Goal: Information Seeking & Learning: Learn about a topic

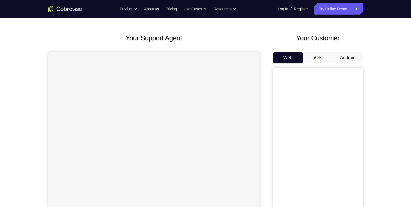
scroll to position [21, 0]
click at [316, 59] on button "iOS" at bounding box center [318, 57] width 30 height 11
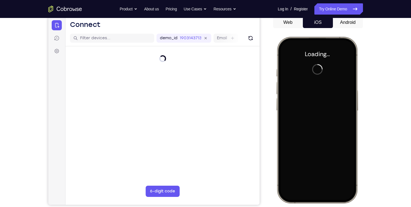
scroll to position [0, 0]
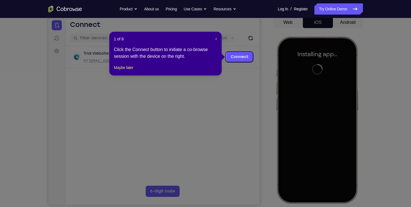
click at [216, 39] on span "×" at bounding box center [216, 39] width 2 height 4
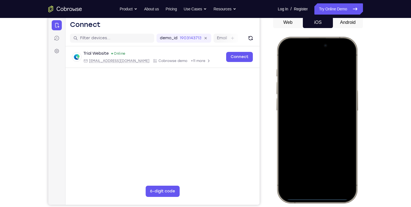
scroll to position [61, 0]
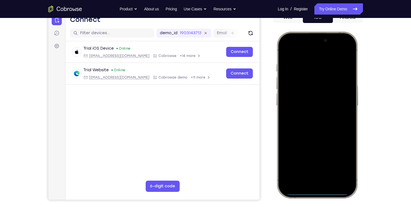
drag, startPoint x: 313, startPoint y: 126, endPoint x: 256, endPoint y: 115, distance: 57.3
drag, startPoint x: 344, startPoint y: 38, endPoint x: 349, endPoint y: 82, distance: 43.9
click at [349, 82] on div at bounding box center [317, 115] width 74 height 160
click at [319, 82] on div at bounding box center [317, 115] width 74 height 160
drag, startPoint x: 317, startPoint y: 42, endPoint x: 339, endPoint y: 156, distance: 116.6
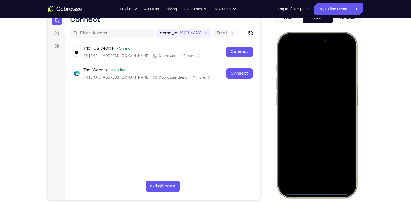
click at [339, 156] on div at bounding box center [317, 115] width 74 height 160
drag, startPoint x: 313, startPoint y: 40, endPoint x: 324, endPoint y: 98, distance: 58.3
click at [324, 98] on div at bounding box center [317, 115] width 74 height 160
drag, startPoint x: 329, startPoint y: 66, endPoint x: 330, endPoint y: 192, distance: 126.1
click at [330, 192] on div at bounding box center [317, 115] width 74 height 160
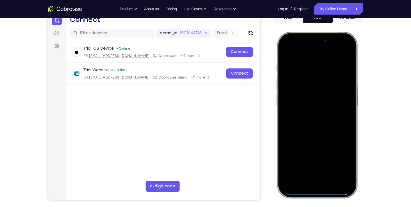
drag, startPoint x: 287, startPoint y: 60, endPoint x: 297, endPoint y: 106, distance: 47.2
click at [297, 106] on div at bounding box center [317, 115] width 74 height 160
drag, startPoint x: 291, startPoint y: 38, endPoint x: 300, endPoint y: 107, distance: 69.7
click at [300, 107] on div at bounding box center [317, 115] width 74 height 160
drag, startPoint x: 294, startPoint y: 37, endPoint x: 329, endPoint y: 211, distance: 177.0
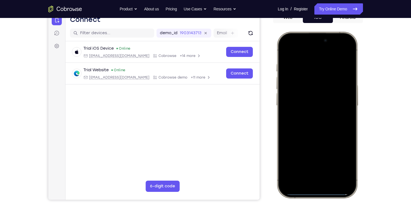
click at [329, 200] on html "Online web based iOS Simulators and Android Emulators. Run iPhone, iPad, Mobile…" at bounding box center [317, 116] width 84 height 168
drag, startPoint x: 289, startPoint y: 36, endPoint x: 300, endPoint y: 143, distance: 107.8
click at [300, 143] on div at bounding box center [317, 115] width 74 height 160
drag, startPoint x: 343, startPoint y: 37, endPoint x: 349, endPoint y: 151, distance: 113.6
click at [349, 151] on div at bounding box center [317, 115] width 74 height 160
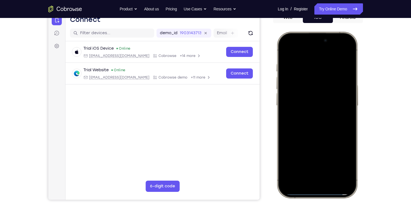
click at [321, 81] on div at bounding box center [317, 115] width 74 height 160
drag, startPoint x: 345, startPoint y: 40, endPoint x: 344, endPoint y: 146, distance: 106.7
click at [344, 146] on div at bounding box center [317, 115] width 74 height 160
click at [321, 111] on div at bounding box center [317, 115] width 74 height 160
drag, startPoint x: 343, startPoint y: 42, endPoint x: 350, endPoint y: 89, distance: 46.7
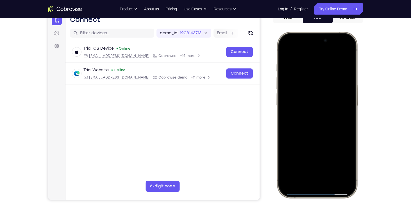
click at [350, 89] on div at bounding box center [317, 115] width 74 height 160
click at [332, 81] on div at bounding box center [317, 115] width 74 height 160
drag, startPoint x: 341, startPoint y: 41, endPoint x: 347, endPoint y: 94, distance: 52.5
click at [347, 94] on div at bounding box center [317, 115] width 74 height 160
click at [322, 87] on div at bounding box center [317, 115] width 74 height 160
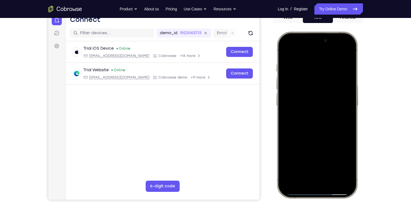
drag, startPoint x: 322, startPoint y: 87, endPoint x: 305, endPoint y: 195, distance: 109.7
click at [305, 195] on div at bounding box center [316, 115] width 83 height 167
click at [345, 49] on div at bounding box center [317, 115] width 74 height 160
click at [310, 75] on div at bounding box center [317, 115] width 74 height 160
click at [312, 177] on div at bounding box center [317, 115] width 74 height 160
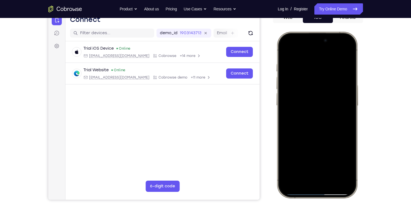
click at [335, 143] on div at bounding box center [317, 115] width 74 height 160
click at [331, 168] on div at bounding box center [317, 115] width 74 height 160
click at [308, 70] on div at bounding box center [317, 115] width 74 height 160
click at [304, 85] on div at bounding box center [317, 115] width 74 height 160
click at [308, 124] on div at bounding box center [317, 115] width 74 height 160
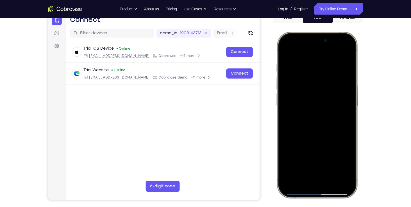
click at [317, 92] on div at bounding box center [317, 115] width 74 height 160
click at [315, 104] on div at bounding box center [317, 115] width 74 height 160
click at [310, 116] on div at bounding box center [317, 115] width 74 height 160
click at [347, 56] on div at bounding box center [317, 115] width 74 height 160
click at [347, 53] on div at bounding box center [317, 115] width 74 height 160
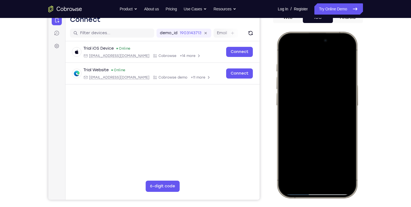
click at [329, 63] on div at bounding box center [317, 115] width 74 height 160
click at [300, 60] on div at bounding box center [317, 115] width 74 height 160
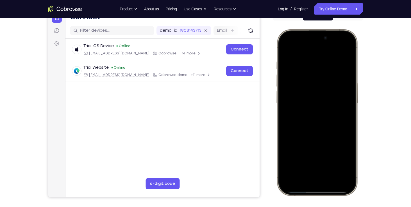
scroll to position [64, 0]
click at [285, 50] on div at bounding box center [317, 112] width 74 height 160
click at [294, 72] on div at bounding box center [317, 112] width 74 height 160
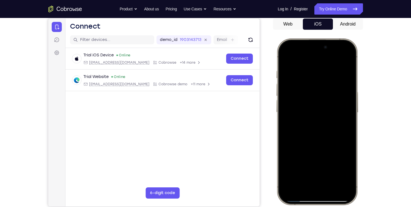
scroll to position [55, 0]
click at [314, 80] on div at bounding box center [317, 121] width 74 height 160
click at [284, 57] on div at bounding box center [317, 121] width 74 height 160
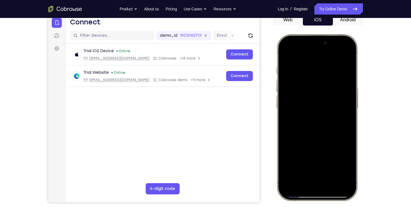
scroll to position [59, 0]
click at [324, 76] on div at bounding box center [317, 117] width 74 height 160
click at [325, 63] on div at bounding box center [317, 117] width 74 height 160
click at [286, 52] on div at bounding box center [317, 117] width 74 height 160
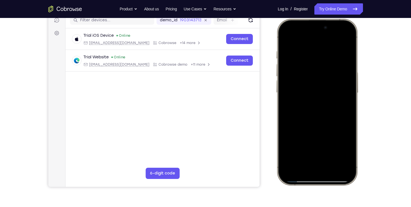
scroll to position [74, 0]
click at [294, 104] on div at bounding box center [317, 102] width 74 height 160
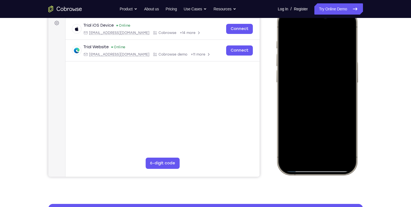
click at [318, 95] on div at bounding box center [317, 92] width 74 height 160
click at [308, 86] on div at bounding box center [317, 92] width 74 height 160
drag, startPoint x: 308, startPoint y: 86, endPoint x: 298, endPoint y: 80, distance: 11.8
click at [298, 80] on div at bounding box center [317, 92] width 74 height 160
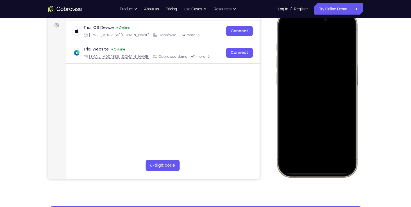
scroll to position [107, 0]
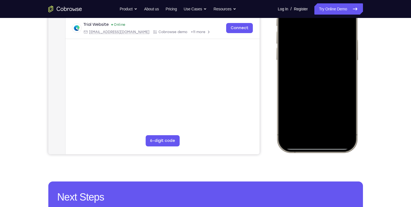
click at [331, 118] on div at bounding box center [317, 69] width 74 height 160
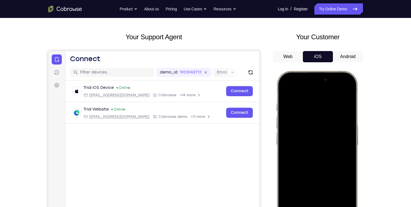
scroll to position [62, 0]
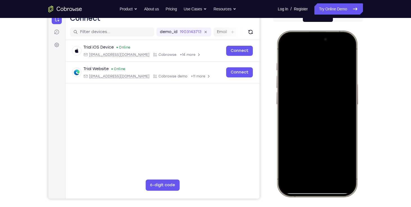
click at [286, 45] on div at bounding box center [317, 114] width 74 height 160
click at [314, 61] on div at bounding box center [317, 114] width 74 height 160
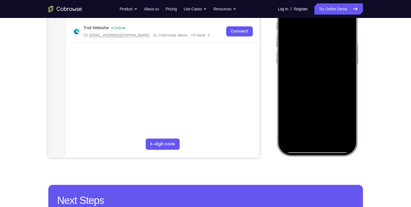
scroll to position [105, 0]
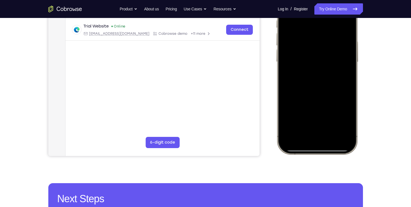
click at [336, 119] on div at bounding box center [317, 71] width 74 height 160
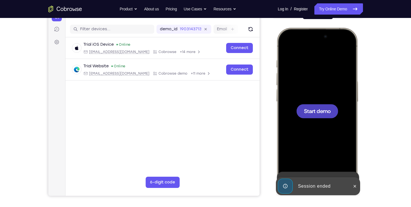
click at [322, 125] on div at bounding box center [317, 111] width 74 height 160
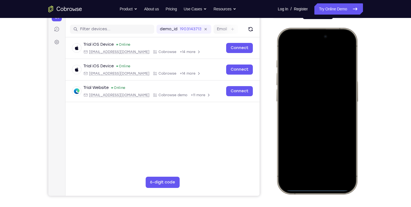
drag, startPoint x: 294, startPoint y: 36, endPoint x: 322, endPoint y: 100, distance: 69.6
click at [322, 100] on div at bounding box center [317, 111] width 74 height 160
drag, startPoint x: 326, startPoint y: 79, endPoint x: 319, endPoint y: 153, distance: 75.0
click at [319, 153] on div at bounding box center [317, 111] width 74 height 160
click at [338, 46] on div at bounding box center [317, 111] width 74 height 160
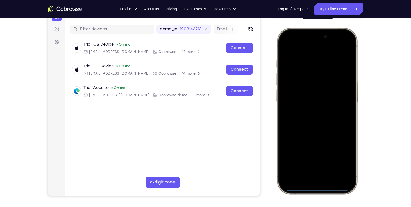
click at [309, 77] on div at bounding box center [317, 111] width 74 height 160
click at [300, 169] on div at bounding box center [317, 111] width 74 height 160
click at [293, 55] on div at bounding box center [317, 111] width 74 height 160
click at [307, 120] on div at bounding box center [317, 111] width 74 height 160
click at [297, 88] on div at bounding box center [317, 111] width 74 height 160
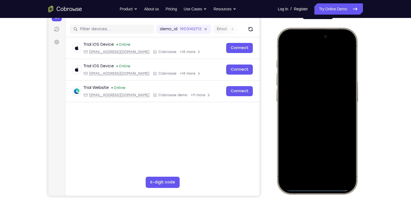
click at [313, 102] on div at bounding box center [317, 111] width 74 height 160
click at [347, 101] on div at bounding box center [317, 111] width 74 height 160
click at [335, 114] on div at bounding box center [317, 111] width 74 height 160
click at [345, 181] on div at bounding box center [317, 111] width 74 height 160
click at [288, 183] on div at bounding box center [317, 111] width 74 height 160
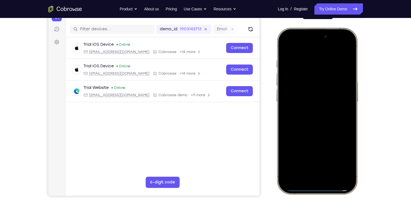
click at [301, 171] on div at bounding box center [317, 111] width 74 height 160
click at [304, 94] on div at bounding box center [317, 111] width 74 height 160
click at [335, 129] on div at bounding box center [317, 111] width 74 height 160
drag, startPoint x: 307, startPoint y: 113, endPoint x: 307, endPoint y: 45, distance: 67.4
click at [307, 45] on div at bounding box center [317, 111] width 74 height 160
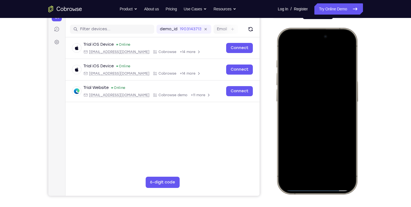
drag, startPoint x: 323, startPoint y: 108, endPoint x: 314, endPoint y: 222, distance: 114.0
click at [314, 196] on html "Online web based iOS Simulators and Android Emulators. Run iPhone, iPad, Mobile…" at bounding box center [317, 112] width 84 height 168
drag, startPoint x: 324, startPoint y: 97, endPoint x: 325, endPoint y: 77, distance: 19.1
click at [325, 77] on div at bounding box center [317, 111] width 74 height 160
click at [301, 167] on div at bounding box center [317, 111] width 74 height 160
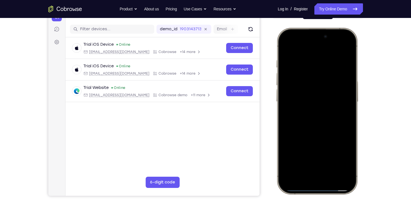
scroll to position [66, 0]
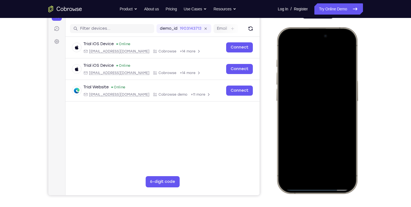
click at [327, 138] on div at bounding box center [317, 110] width 74 height 160
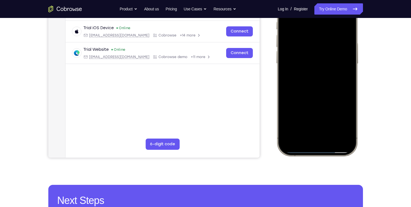
scroll to position [103, 0]
click at [349, 80] on div at bounding box center [317, 73] width 74 height 160
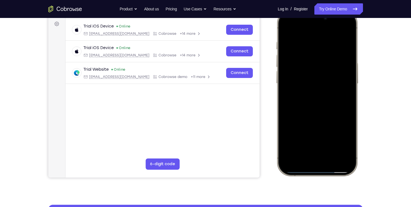
scroll to position [82, 0]
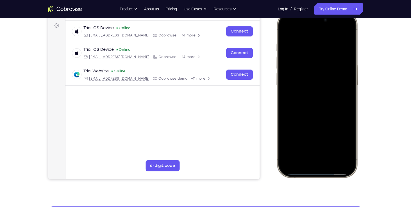
click at [304, 124] on div at bounding box center [317, 94] width 74 height 160
click at [314, 92] on div at bounding box center [317, 94] width 74 height 160
click at [306, 88] on div at bounding box center [317, 94] width 74 height 160
click at [338, 109] on div at bounding box center [317, 94] width 74 height 160
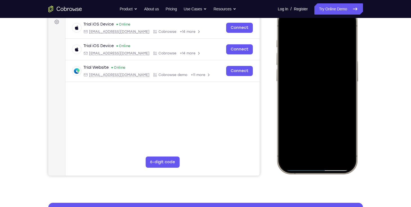
scroll to position [93, 0]
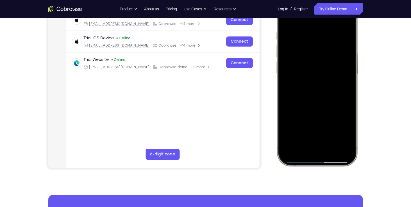
click at [294, 135] on div at bounding box center [317, 83] width 74 height 160
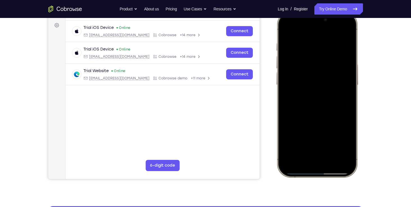
scroll to position [83, 0]
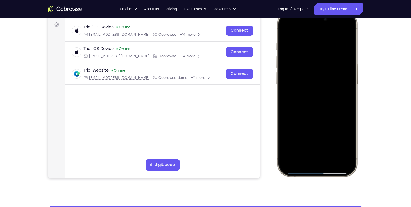
drag, startPoint x: 310, startPoint y: 128, endPoint x: 319, endPoint y: 110, distance: 20.6
click at [319, 110] on div at bounding box center [317, 93] width 74 height 160
drag, startPoint x: 319, startPoint y: 110, endPoint x: 316, endPoint y: 83, distance: 27.1
click at [316, 83] on div at bounding box center [317, 93] width 74 height 160
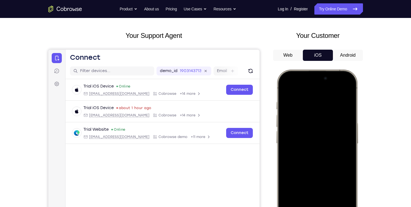
scroll to position [0, 0]
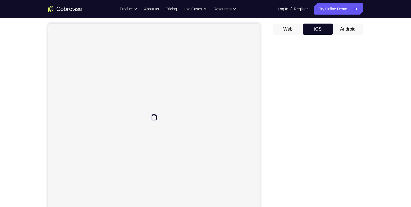
scroll to position [50, 0]
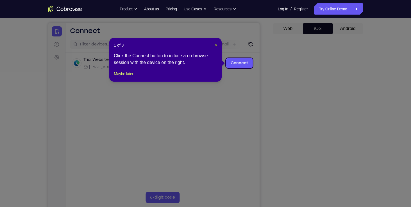
click at [215, 44] on span "×" at bounding box center [216, 45] width 2 height 4
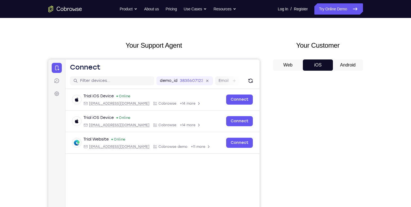
scroll to position [9, 0]
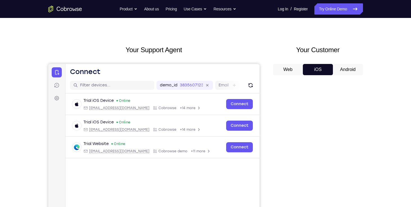
click at [371, 104] on div "Your Support Agent Your Customer Web iOS Android Next Steps We’d be happy to gi…" at bounding box center [205, 194] width 359 height 370
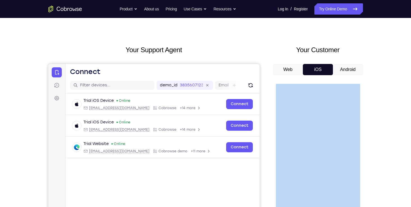
click at [371, 104] on div "Your Support Agent Your Customer Web iOS Android Next Steps We’d be happy to gi…" at bounding box center [205, 194] width 359 height 370
drag, startPoint x: 371, startPoint y: 104, endPoint x: 376, endPoint y: 66, distance: 38.2
click at [376, 66] on div "Your Support Agent Your Customer Web iOS Android Next Steps We’d be happy to gi…" at bounding box center [205, 194] width 359 height 370
click at [375, 68] on div "Your Support Agent Your Customer Web iOS Android Next Steps We’d be happy to gi…" at bounding box center [205, 194] width 359 height 370
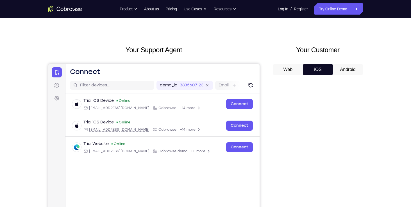
click at [375, 68] on div "Your Support Agent Your Customer Web iOS Android Next Steps We’d be happy to gi…" at bounding box center [205, 194] width 359 height 370
click at [69, 10] on icon "Go to the home page" at bounding box center [65, 9] width 34 height 7
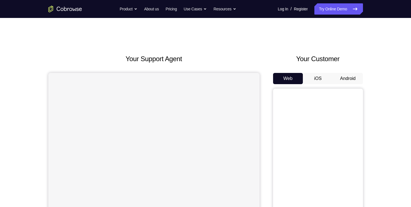
scroll to position [16, 0]
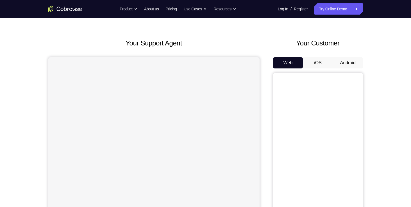
click at [319, 61] on button "iOS" at bounding box center [318, 62] width 30 height 11
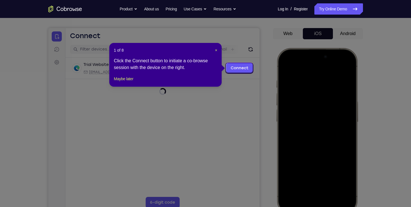
scroll to position [45, 0]
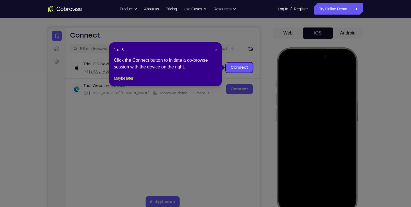
click at [216, 51] on span "×" at bounding box center [216, 49] width 2 height 4
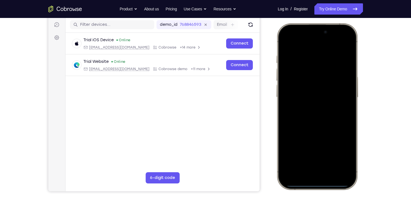
scroll to position [72, 0]
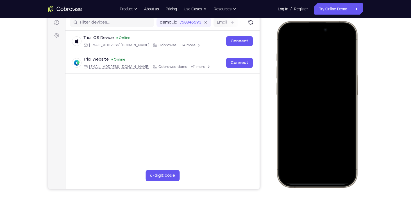
drag, startPoint x: 294, startPoint y: 31, endPoint x: 313, endPoint y: 94, distance: 66.1
click at [313, 94] on div at bounding box center [317, 104] width 74 height 160
drag, startPoint x: 296, startPoint y: 26, endPoint x: 315, endPoint y: 111, distance: 87.3
click at [315, 111] on div at bounding box center [317, 104] width 74 height 160
drag, startPoint x: 293, startPoint y: 25, endPoint x: 315, endPoint y: 153, distance: 129.7
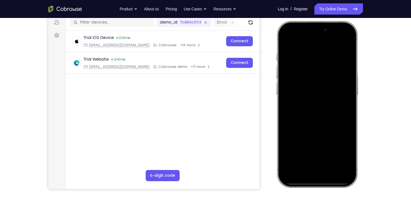
click at [315, 153] on div at bounding box center [317, 104] width 74 height 160
drag, startPoint x: 319, startPoint y: 92, endPoint x: 313, endPoint y: 176, distance: 84.7
click at [313, 176] on div at bounding box center [317, 104] width 74 height 160
click at [343, 40] on div at bounding box center [317, 104] width 74 height 160
click at [307, 68] on div at bounding box center [317, 104] width 74 height 160
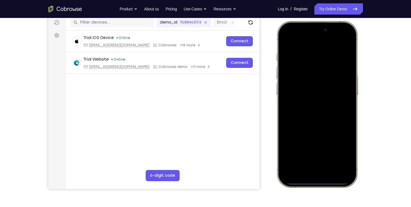
click at [305, 163] on div at bounding box center [317, 104] width 74 height 160
click at [295, 48] on div at bounding box center [317, 104] width 74 height 160
click at [308, 115] on div at bounding box center [317, 104] width 74 height 160
click at [313, 83] on div at bounding box center [317, 104] width 74 height 160
click at [313, 90] on div at bounding box center [317, 104] width 74 height 160
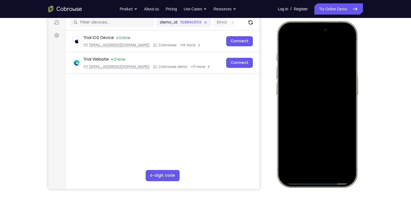
click at [295, 106] on div at bounding box center [317, 104] width 74 height 160
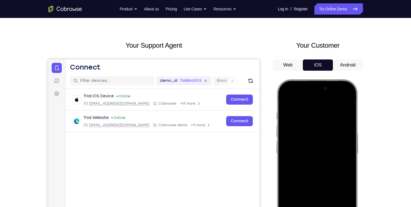
scroll to position [12, 0]
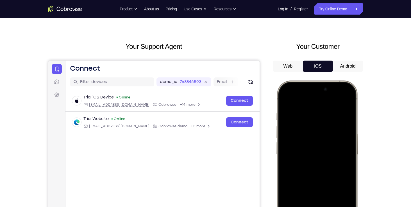
click at [348, 110] on div at bounding box center [317, 164] width 74 height 160
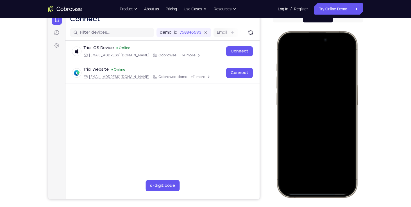
scroll to position [62, 0]
click at [331, 70] on div at bounding box center [317, 114] width 74 height 160
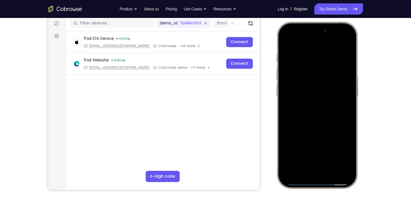
scroll to position [44, 0]
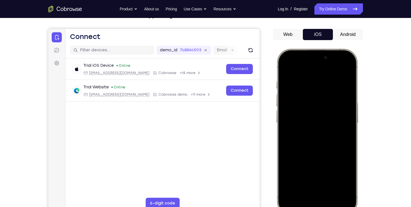
click at [342, 67] on div at bounding box center [317, 132] width 74 height 160
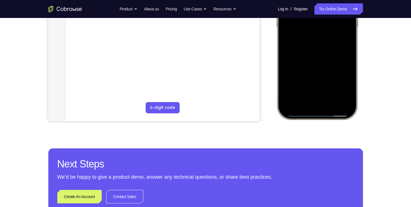
scroll to position [142, 0]
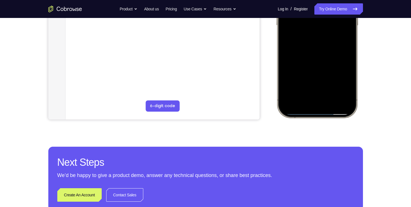
click at [331, 85] on div at bounding box center [317, 35] width 74 height 160
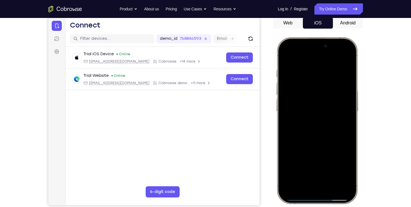
scroll to position [55, 0]
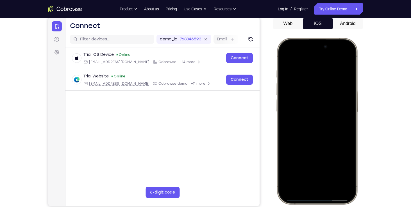
click at [303, 65] on div at bounding box center [317, 121] width 74 height 160
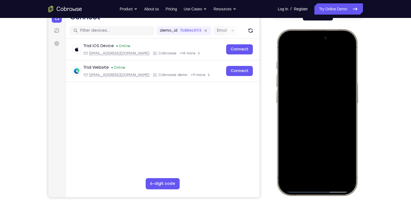
scroll to position [64, 0]
click at [310, 162] on div at bounding box center [317, 112] width 74 height 160
click at [304, 160] on div at bounding box center [317, 112] width 74 height 160
click at [286, 49] on div at bounding box center [317, 112] width 74 height 160
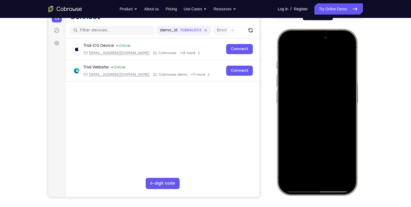
click at [332, 163] on div at bounding box center [317, 112] width 74 height 160
click at [330, 163] on div at bounding box center [317, 112] width 74 height 160
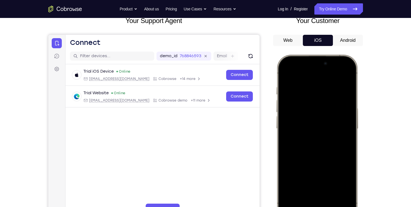
scroll to position [38, 0]
click at [285, 73] on div at bounding box center [317, 138] width 74 height 160
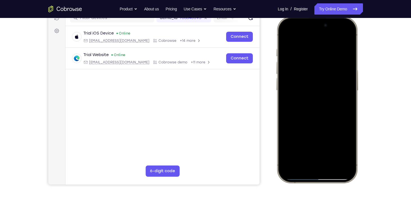
scroll to position [77, 0]
click at [333, 148] on div at bounding box center [317, 99] width 74 height 160
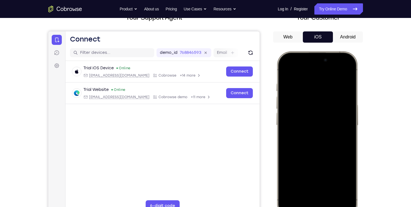
scroll to position [43, 0]
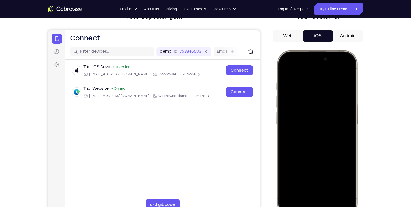
drag, startPoint x: 307, startPoint y: 129, endPoint x: 304, endPoint y: 110, distance: 18.7
click at [304, 110] on div at bounding box center [317, 133] width 74 height 160
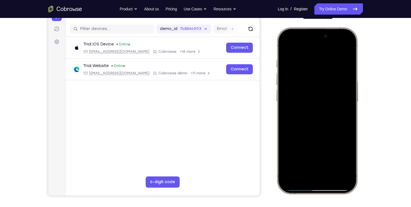
scroll to position [67, 0]
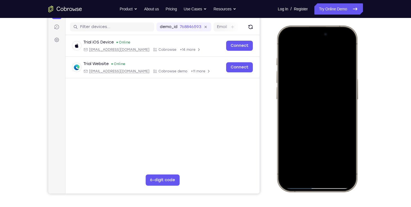
drag, startPoint x: 310, startPoint y: 134, endPoint x: 307, endPoint y: 123, distance: 11.8
click at [307, 123] on div at bounding box center [317, 109] width 74 height 160
drag, startPoint x: 309, startPoint y: 120, endPoint x: 306, endPoint y: 158, distance: 38.1
click at [306, 158] on div at bounding box center [317, 109] width 74 height 160
click at [313, 93] on div at bounding box center [317, 109] width 74 height 160
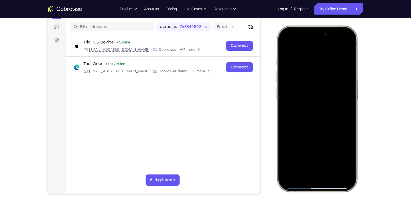
click at [313, 93] on div at bounding box center [317, 109] width 74 height 160
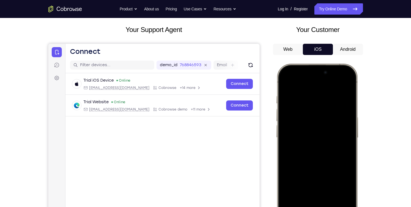
scroll to position [24, 0]
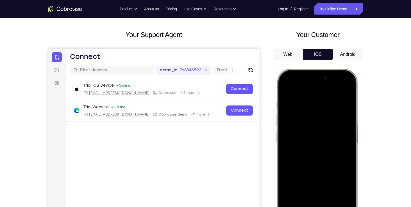
click at [288, 88] on div at bounding box center [317, 152] width 74 height 160
click at [287, 88] on div at bounding box center [317, 152] width 74 height 160
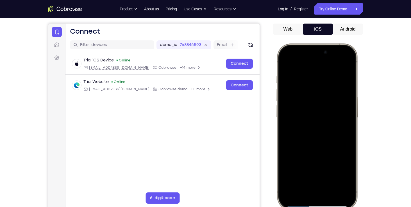
scroll to position [50, 0]
click at [346, 176] on div at bounding box center [317, 126] width 74 height 160
click at [289, 112] on div at bounding box center [317, 126] width 74 height 160
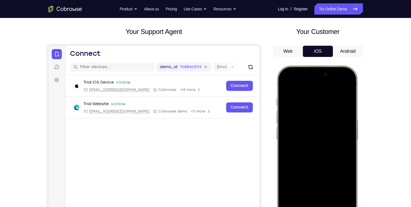
scroll to position [23, 0]
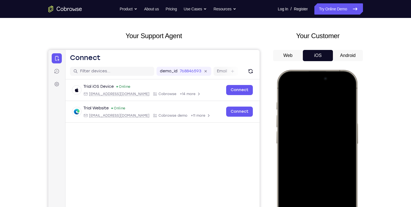
click at [343, 93] on div at bounding box center [317, 153] width 74 height 160
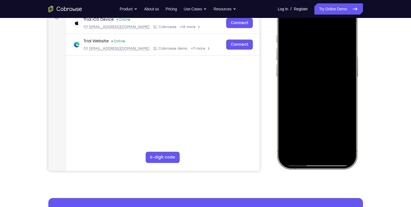
click at [290, 138] on div at bounding box center [317, 86] width 74 height 160
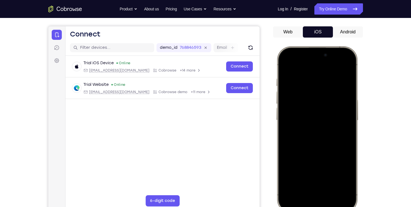
scroll to position [47, 0]
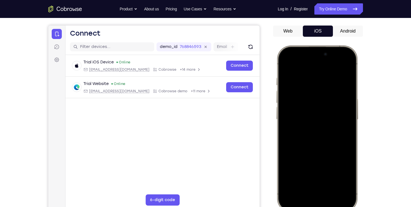
click at [317, 116] on div at bounding box center [317, 129] width 74 height 160
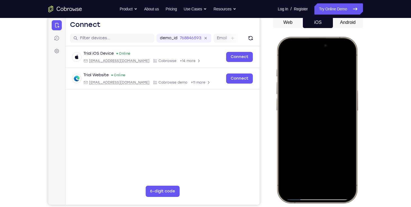
click at [304, 116] on div at bounding box center [317, 120] width 74 height 160
click at [330, 171] on div at bounding box center [317, 120] width 74 height 160
drag, startPoint x: 312, startPoint y: 150, endPoint x: 312, endPoint y: 102, distance: 47.7
click at [312, 102] on div at bounding box center [317, 120] width 74 height 160
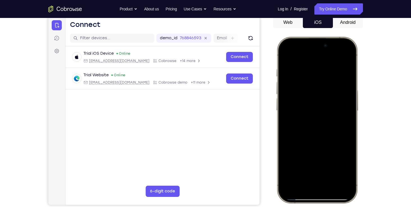
drag, startPoint x: 312, startPoint y: 149, endPoint x: 309, endPoint y: 110, distance: 39.7
click at [309, 110] on div at bounding box center [317, 120] width 74 height 160
drag, startPoint x: 309, startPoint y: 124, endPoint x: 320, endPoint y: 168, distance: 44.6
click at [320, 168] on div at bounding box center [317, 120] width 74 height 160
click at [305, 156] on div at bounding box center [317, 120] width 74 height 160
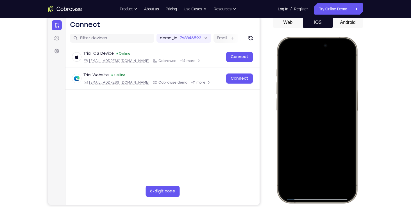
click at [305, 156] on div at bounding box center [317, 120] width 74 height 160
click at [301, 54] on div at bounding box center [317, 120] width 74 height 160
click at [289, 73] on div at bounding box center [317, 120] width 74 height 160
click at [335, 168] on div at bounding box center [317, 120] width 74 height 160
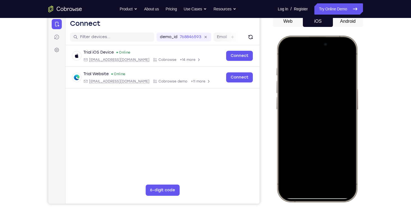
click at [291, 169] on div at bounding box center [317, 119] width 74 height 160
click at [300, 69] on div at bounding box center [317, 119] width 74 height 160
click at [293, 70] on div at bounding box center [317, 119] width 74 height 160
click at [294, 70] on div at bounding box center [317, 119] width 74 height 160
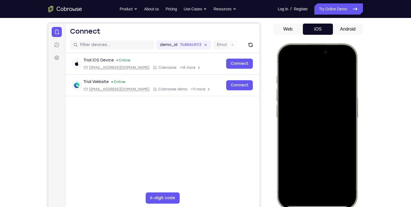
scroll to position [49, 0]
click at [291, 176] on div at bounding box center [317, 127] width 74 height 160
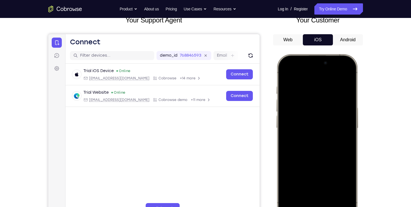
scroll to position [40, 0]
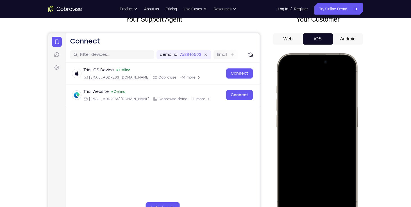
click at [332, 188] on div at bounding box center [317, 136] width 74 height 160
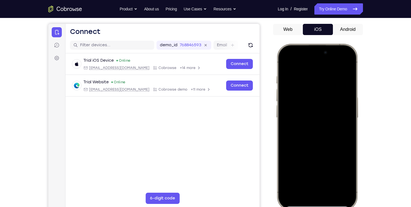
scroll to position [51, 0]
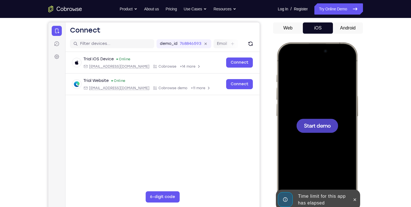
click at [341, 27] on button "Android" at bounding box center [348, 27] width 30 height 11
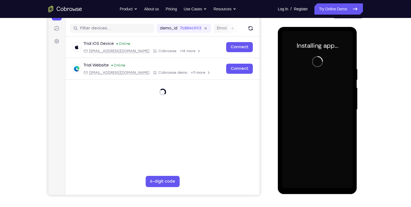
scroll to position [66, 0]
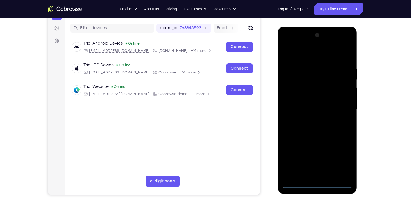
click at [318, 184] on div at bounding box center [317, 109] width 71 height 157
click at [340, 162] on div at bounding box center [317, 109] width 71 height 157
click at [310, 57] on div at bounding box center [317, 109] width 71 height 157
click at [340, 105] on div at bounding box center [317, 109] width 71 height 157
click at [312, 120] on div at bounding box center [317, 109] width 71 height 157
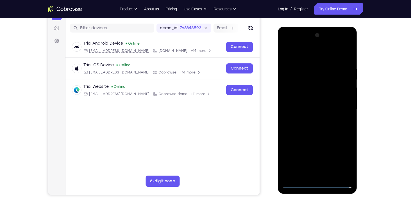
scroll to position [66, 0]
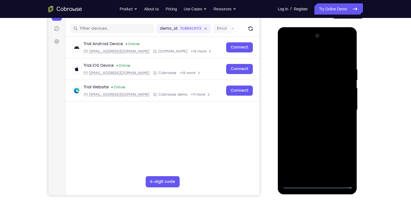
click at [311, 106] on div at bounding box center [317, 109] width 71 height 157
click at [307, 117] on div at bounding box center [317, 109] width 71 height 157
click at [346, 101] on div at bounding box center [317, 109] width 71 height 157
click at [333, 110] on div at bounding box center [317, 109] width 71 height 157
click at [329, 129] on div at bounding box center [317, 109] width 71 height 157
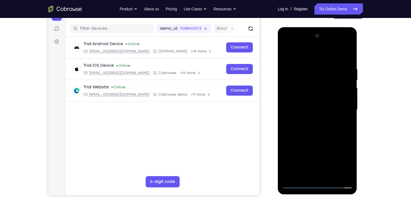
click at [324, 127] on div at bounding box center [317, 109] width 71 height 157
click at [346, 61] on div at bounding box center [317, 109] width 71 height 157
click at [308, 66] on div at bounding box center [317, 109] width 71 height 157
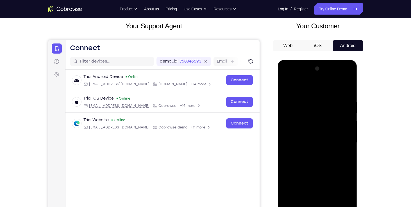
scroll to position [31, 0]
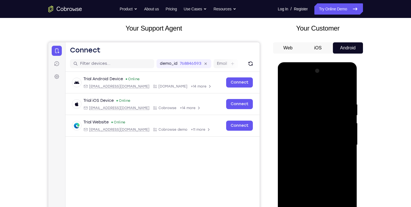
click at [293, 91] on div at bounding box center [317, 145] width 71 height 157
drag, startPoint x: 293, startPoint y: 91, endPoint x: 288, endPoint y: 88, distance: 5.9
click at [288, 88] on div at bounding box center [317, 145] width 71 height 157
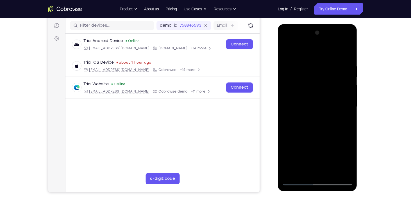
scroll to position [69, 0]
click at [344, 51] on div at bounding box center [317, 106] width 71 height 157
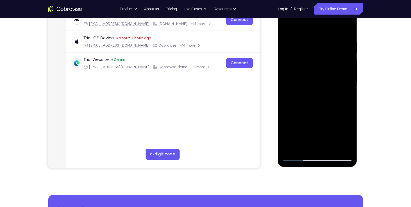
scroll to position [94, 0]
click at [331, 148] on div at bounding box center [317, 82] width 71 height 157
click at [321, 113] on div at bounding box center [317, 82] width 71 height 157
click at [298, 155] on div at bounding box center [317, 82] width 71 height 157
click at [316, 91] on div at bounding box center [317, 82] width 71 height 157
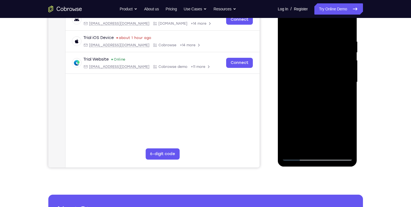
click at [316, 91] on div at bounding box center [317, 82] width 71 height 157
click at [330, 148] on div at bounding box center [317, 82] width 71 height 157
click at [299, 158] on div at bounding box center [317, 82] width 71 height 157
click at [292, 149] on div at bounding box center [317, 82] width 71 height 157
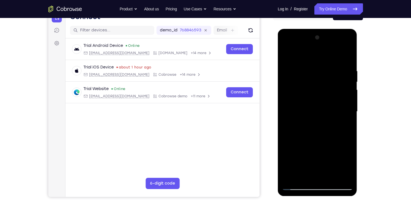
scroll to position [61, 0]
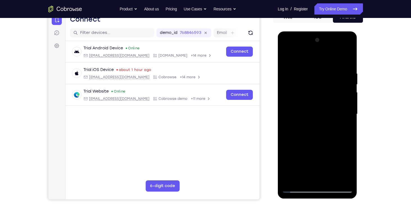
click at [312, 74] on div at bounding box center [317, 114] width 71 height 157
click at [318, 84] on div at bounding box center [317, 114] width 71 height 157
click at [343, 61] on div at bounding box center [317, 114] width 71 height 157
click at [311, 71] on div at bounding box center [317, 114] width 71 height 157
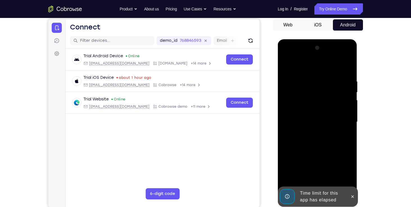
scroll to position [76, 0]
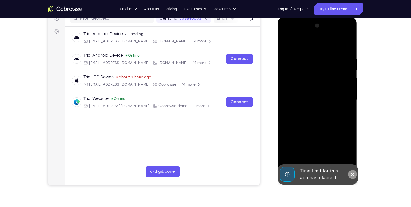
click at [351, 175] on icon at bounding box center [352, 174] width 4 height 4
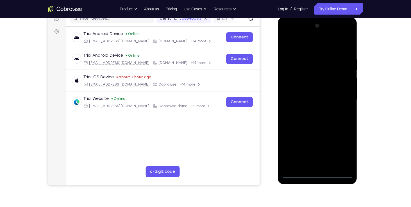
click at [311, 175] on div at bounding box center [317, 99] width 71 height 157
click at [339, 156] on div at bounding box center [317, 99] width 71 height 157
click at [313, 47] on div at bounding box center [317, 99] width 71 height 157
click at [345, 97] on div at bounding box center [317, 99] width 71 height 157
click at [309, 111] on div at bounding box center [317, 99] width 71 height 157
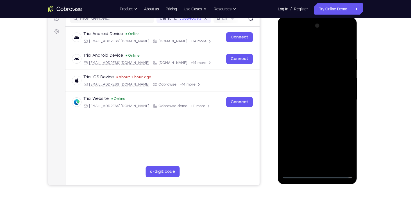
click at [307, 90] on div at bounding box center [317, 99] width 71 height 157
click at [310, 105] on div at bounding box center [317, 99] width 71 height 157
click at [306, 98] on div at bounding box center [317, 99] width 71 height 157
click at [294, 123] on div at bounding box center [317, 99] width 71 height 157
click at [317, 118] on div at bounding box center [317, 99] width 71 height 157
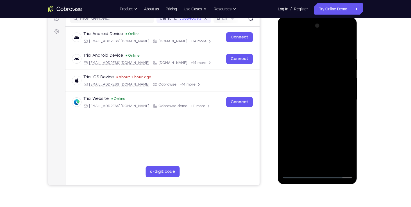
click at [317, 118] on div at bounding box center [317, 99] width 71 height 157
click at [346, 53] on div at bounding box center [317, 99] width 71 height 157
click at [311, 61] on div at bounding box center [317, 99] width 71 height 157
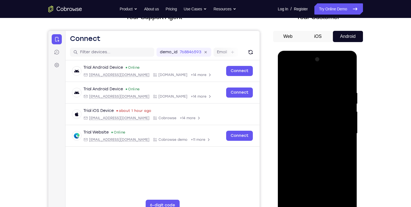
scroll to position [43, 0]
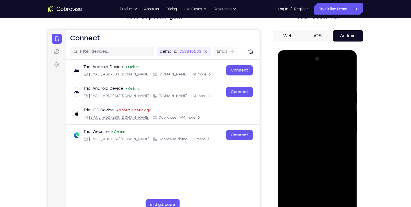
click at [348, 199] on div at bounding box center [317, 132] width 71 height 157
click at [288, 77] on div at bounding box center [317, 132] width 71 height 157
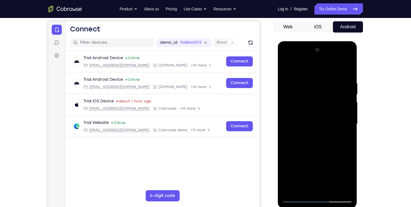
click at [290, 193] on div at bounding box center [317, 123] width 71 height 157
click at [331, 190] on div at bounding box center [317, 123] width 71 height 157
click at [305, 152] on div at bounding box center [317, 123] width 71 height 157
click at [299, 197] on div at bounding box center [317, 123] width 71 height 157
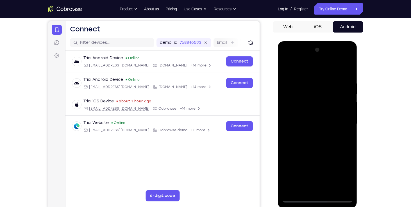
click at [329, 190] on div at bounding box center [317, 123] width 71 height 157
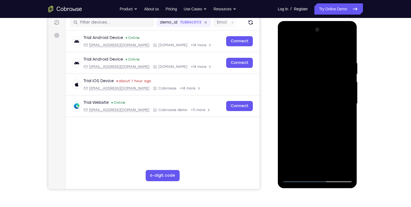
scroll to position [72, 0]
click at [296, 179] on div at bounding box center [317, 103] width 71 height 157
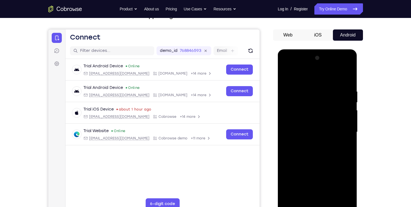
scroll to position [37, 0]
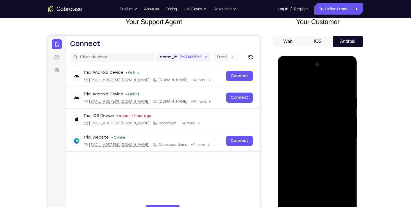
click at [307, 89] on div at bounding box center [317, 138] width 71 height 157
click at [335, 93] on div at bounding box center [317, 138] width 71 height 157
click at [338, 93] on div at bounding box center [317, 138] width 71 height 157
click at [348, 83] on div at bounding box center [317, 138] width 71 height 157
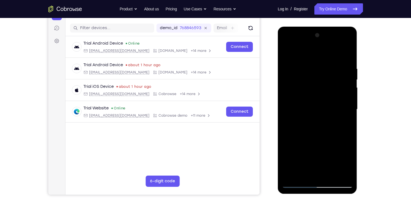
scroll to position [66, 0]
click at [330, 175] on div at bounding box center [317, 109] width 71 height 157
click at [298, 186] on div at bounding box center [317, 109] width 71 height 157
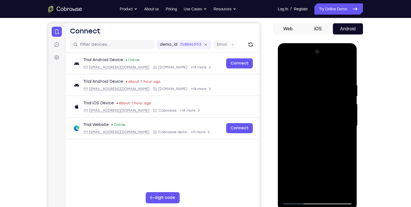
scroll to position [43, 0]
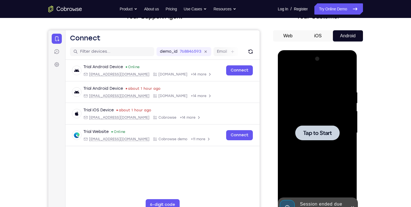
click at [288, 116] on div at bounding box center [317, 132] width 71 height 157
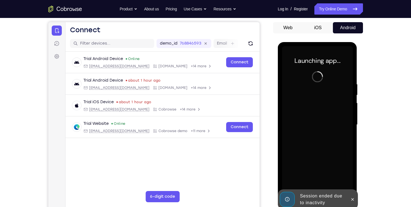
scroll to position [48, 0]
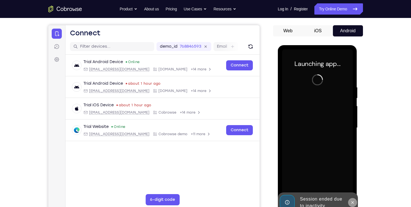
click at [351, 202] on icon at bounding box center [352, 202] width 3 height 3
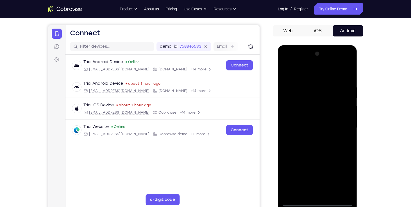
click at [316, 202] on div at bounding box center [317, 127] width 71 height 157
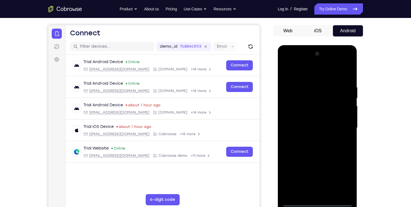
click at [343, 174] on div at bounding box center [317, 127] width 71 height 157
click at [327, 127] on div at bounding box center [317, 127] width 71 height 157
click at [315, 200] on div at bounding box center [317, 127] width 71 height 157
click at [317, 201] on div at bounding box center [317, 127] width 71 height 157
click at [340, 182] on div at bounding box center [317, 127] width 71 height 157
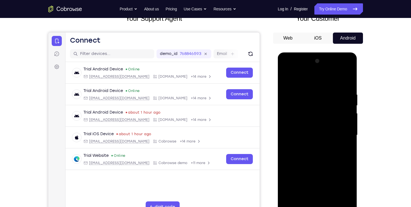
scroll to position [40, 0]
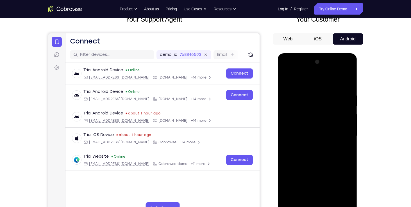
click at [308, 84] on div at bounding box center [317, 136] width 71 height 157
click at [339, 132] on div at bounding box center [317, 136] width 71 height 157
click at [311, 144] on div at bounding box center [317, 136] width 71 height 157
click at [302, 134] on div at bounding box center [317, 136] width 71 height 157
click at [298, 143] on div at bounding box center [317, 136] width 71 height 157
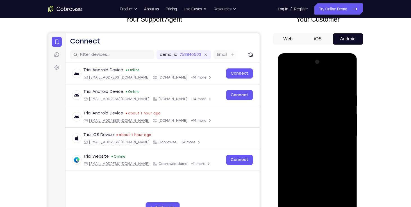
click at [305, 138] on div at bounding box center [317, 136] width 71 height 157
click at [322, 152] on div at bounding box center [317, 136] width 71 height 157
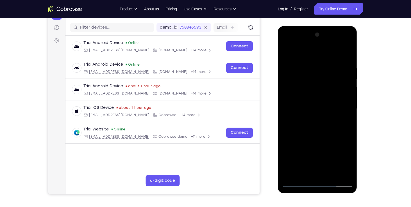
click at [305, 123] on div at bounding box center [317, 108] width 71 height 157
click at [313, 127] on div at bounding box center [317, 108] width 71 height 157
click at [346, 117] on div at bounding box center [317, 108] width 71 height 157
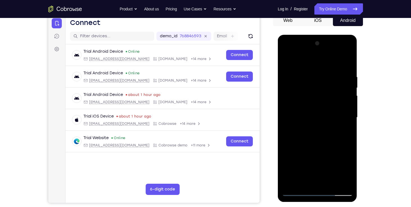
scroll to position [57, 0]
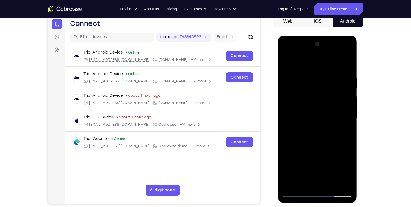
click at [324, 76] on div at bounding box center [317, 118] width 71 height 157
click at [346, 69] on div at bounding box center [317, 118] width 71 height 157
click at [345, 62] on div at bounding box center [317, 118] width 71 height 157
click at [324, 78] on div at bounding box center [317, 118] width 71 height 157
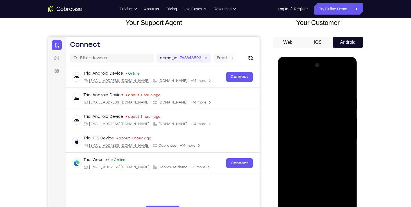
scroll to position [35, 0]
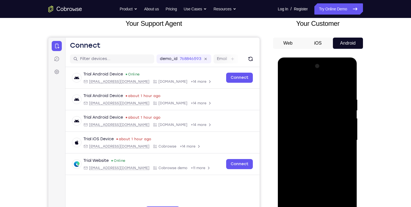
click at [288, 84] on div at bounding box center [317, 140] width 71 height 157
click at [290, 87] on div at bounding box center [317, 140] width 71 height 157
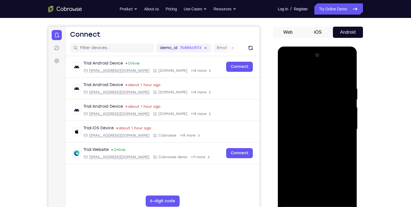
scroll to position [47, 0]
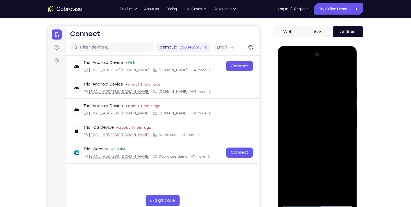
click at [337, 143] on div at bounding box center [317, 128] width 71 height 157
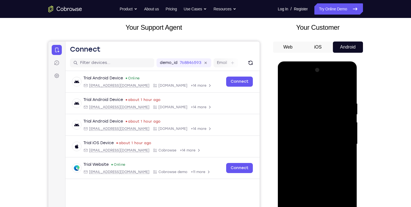
scroll to position [31, 0]
click at [287, 86] on div at bounding box center [317, 144] width 71 height 157
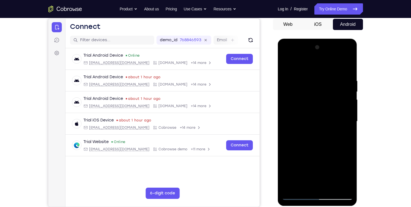
scroll to position [59, 0]
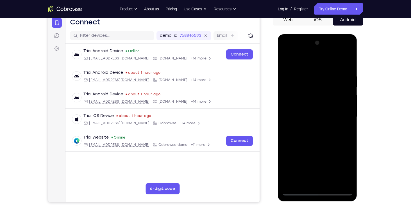
click at [285, 61] on div at bounding box center [317, 116] width 71 height 157
click at [290, 62] on div at bounding box center [317, 116] width 71 height 157
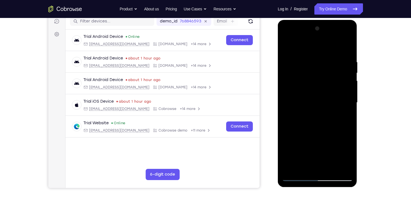
scroll to position [74, 0]
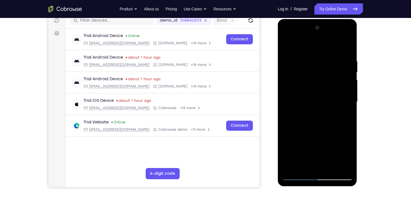
click at [297, 150] on div at bounding box center [317, 101] width 71 height 157
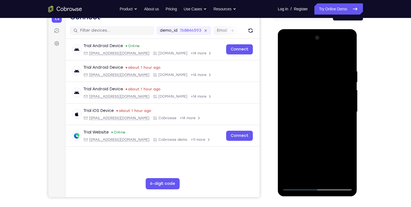
scroll to position [62, 0]
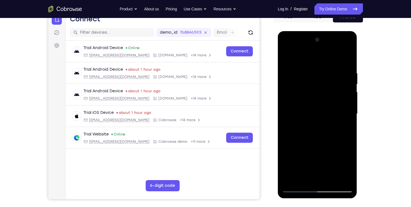
click at [349, 115] on div at bounding box center [317, 113] width 71 height 157
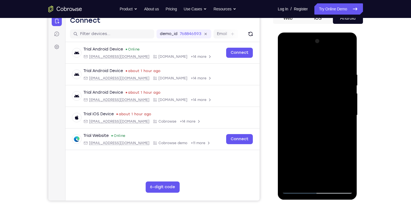
scroll to position [57, 0]
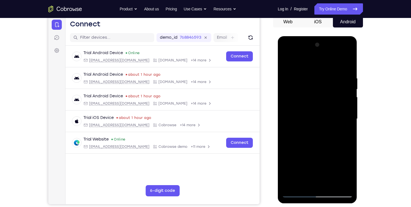
click at [347, 121] on div at bounding box center [317, 118] width 71 height 157
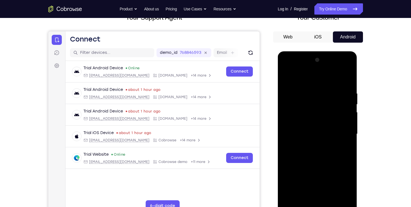
scroll to position [40, 0]
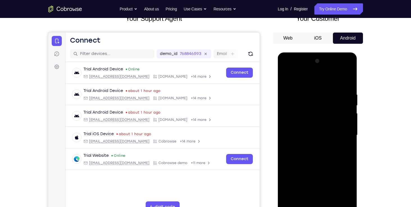
click at [348, 136] on div at bounding box center [317, 135] width 71 height 157
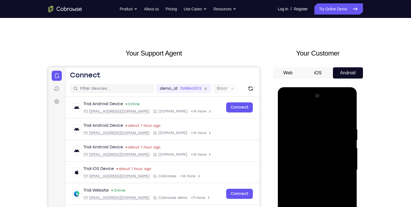
scroll to position [0, 0]
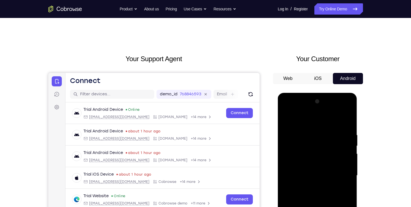
click at [290, 118] on div at bounding box center [317, 175] width 71 height 157
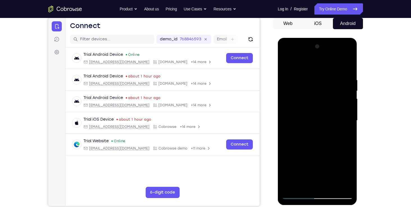
scroll to position [59, 0]
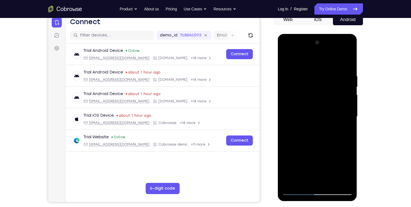
click at [314, 159] on div at bounding box center [317, 116] width 71 height 157
click at [349, 116] on div at bounding box center [317, 116] width 71 height 157
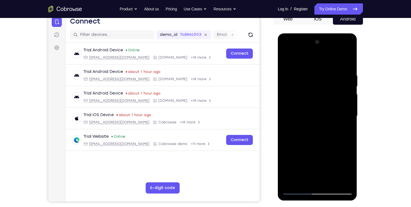
click at [349, 119] on div at bounding box center [317, 116] width 71 height 157
click at [292, 183] on div at bounding box center [317, 116] width 71 height 157
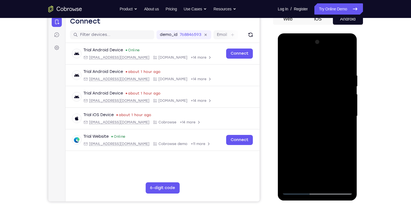
click at [292, 183] on div at bounding box center [317, 116] width 71 height 157
drag, startPoint x: 323, startPoint y: 130, endPoint x: 327, endPoint y: 219, distance: 88.8
click at [327, 202] on html "Online web based iOS Simulators and Android Emulators. Run iPhone, iPad, Mobile…" at bounding box center [318, 117] width 80 height 168
drag, startPoint x: 318, startPoint y: 117, endPoint x: 354, endPoint y: 219, distance: 108.1
click at [354, 202] on html "Online web based iOS Simulators and Android Emulators. Run iPhone, iPad, Mobile…" at bounding box center [318, 117] width 80 height 168
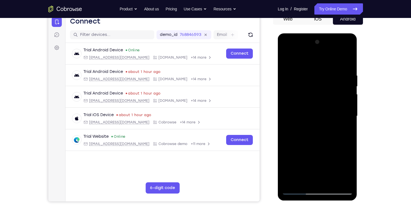
click at [313, 70] on div at bounding box center [317, 116] width 71 height 157
click at [345, 63] on div at bounding box center [317, 116] width 71 height 157
click at [329, 73] on div at bounding box center [317, 116] width 71 height 157
click at [348, 61] on div at bounding box center [317, 116] width 71 height 157
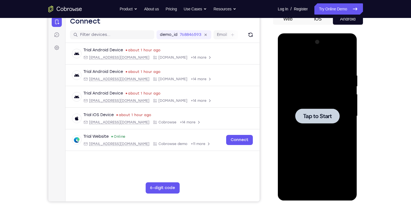
click at [317, 130] on div at bounding box center [317, 116] width 71 height 157
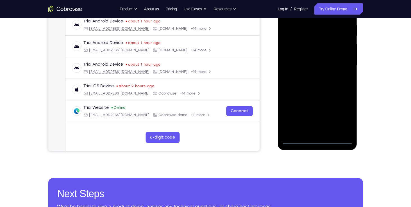
scroll to position [112, 0]
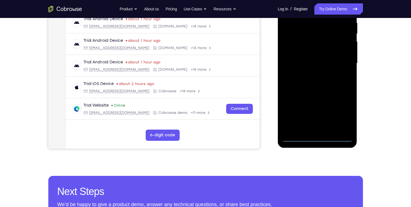
click at [316, 136] on div at bounding box center [317, 63] width 71 height 157
drag, startPoint x: 316, startPoint y: 136, endPoint x: 339, endPoint y: 116, distance: 30.7
click at [339, 116] on div at bounding box center [317, 63] width 71 height 157
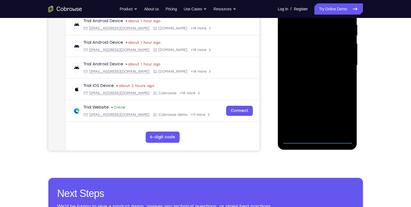
click at [339, 116] on div at bounding box center [317, 65] width 71 height 157
drag, startPoint x: 318, startPoint y: 139, endPoint x: 312, endPoint y: 190, distance: 51.4
click at [312, 151] on html "Online web based iOS Simulators and Android Emulators. Run iPhone, iPad, Mobile…" at bounding box center [318, 67] width 80 height 168
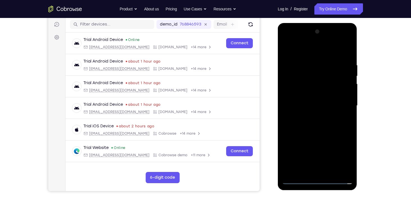
scroll to position [69, 0]
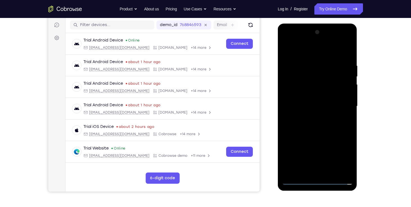
click at [325, 119] on div at bounding box center [317, 106] width 71 height 157
click at [316, 54] on div at bounding box center [317, 106] width 71 height 157
click at [341, 105] on div at bounding box center [317, 106] width 71 height 157
click at [314, 117] on div at bounding box center [317, 106] width 71 height 157
click at [314, 102] on div at bounding box center [317, 106] width 71 height 157
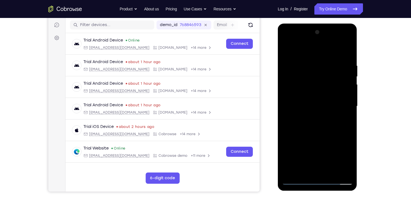
click at [313, 114] on div at bounding box center [317, 106] width 71 height 157
click at [312, 106] on div at bounding box center [317, 106] width 71 height 157
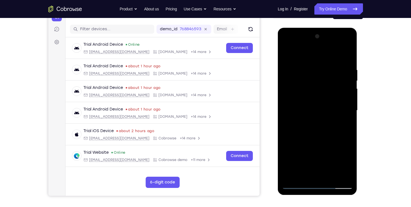
scroll to position [65, 0]
click at [319, 136] on div at bounding box center [317, 110] width 71 height 157
click at [332, 178] on div at bounding box center [317, 110] width 71 height 157
click at [310, 139] on div at bounding box center [317, 110] width 71 height 157
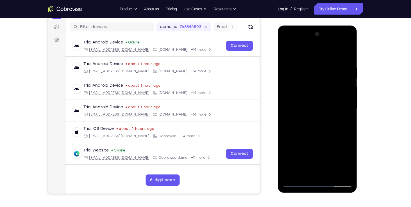
drag, startPoint x: 295, startPoint y: 54, endPoint x: 296, endPoint y: 37, distance: 17.1
click at [296, 37] on div at bounding box center [317, 108] width 71 height 157
click at [288, 51] on div at bounding box center [317, 108] width 71 height 157
click at [312, 59] on div at bounding box center [317, 108] width 71 height 157
click at [348, 54] on div at bounding box center [317, 108] width 71 height 157
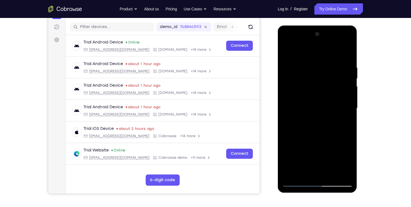
click at [291, 175] on div at bounding box center [317, 108] width 71 height 157
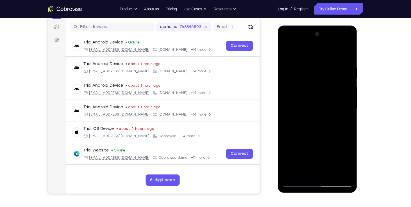
click at [291, 175] on div at bounding box center [317, 108] width 71 height 157
click at [348, 167] on div at bounding box center [317, 108] width 71 height 157
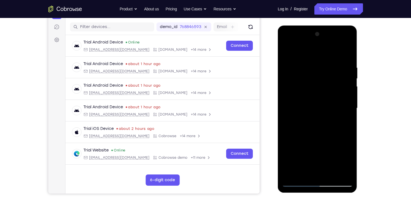
drag, startPoint x: 328, startPoint y: 144, endPoint x: 325, endPoint y: 171, distance: 26.9
click at [325, 171] on div at bounding box center [317, 108] width 71 height 157
click at [321, 83] on div at bounding box center [317, 108] width 71 height 157
drag, startPoint x: 321, startPoint y: 83, endPoint x: 326, endPoint y: 151, distance: 67.6
click at [326, 151] on div at bounding box center [317, 108] width 71 height 157
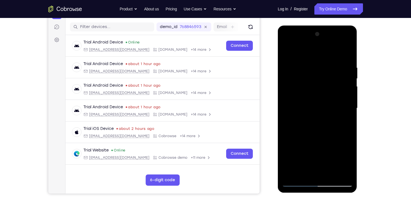
click at [319, 133] on div at bounding box center [317, 108] width 71 height 157
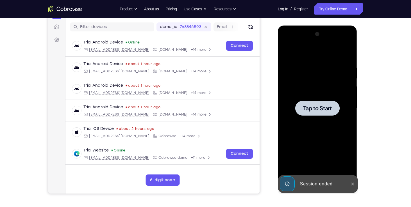
click at [286, 102] on div at bounding box center [317, 108] width 71 height 157
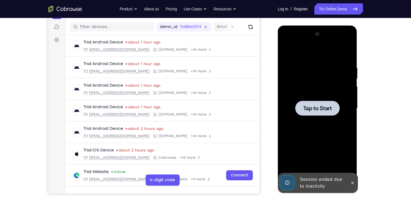
click at [284, 104] on div at bounding box center [317, 108] width 71 height 157
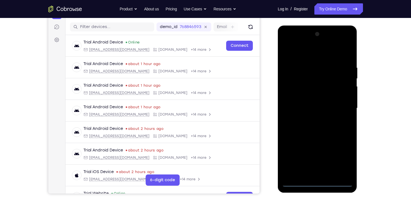
click at [314, 181] on div at bounding box center [317, 108] width 71 height 157
click at [345, 158] on div at bounding box center [317, 108] width 71 height 157
click at [311, 52] on div at bounding box center [317, 108] width 71 height 157
click at [339, 106] on div at bounding box center [317, 108] width 71 height 157
click at [312, 117] on div at bounding box center [317, 108] width 71 height 157
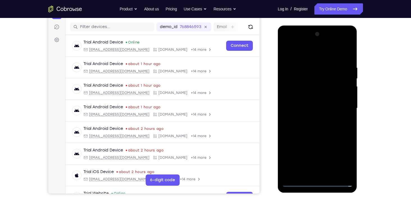
click at [304, 104] on div at bounding box center [317, 108] width 71 height 157
click at [300, 96] on div at bounding box center [317, 108] width 71 height 157
click at [346, 98] on div at bounding box center [317, 108] width 71 height 157
click at [330, 109] on div at bounding box center [317, 108] width 71 height 157
click at [320, 125] on div at bounding box center [317, 108] width 71 height 157
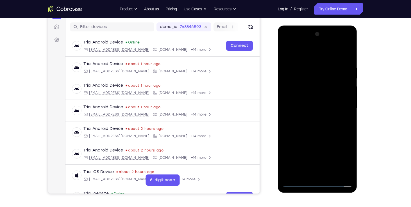
click at [320, 125] on div at bounding box center [317, 108] width 71 height 157
click at [319, 122] on div at bounding box center [317, 108] width 71 height 157
click at [318, 126] on div at bounding box center [317, 108] width 71 height 157
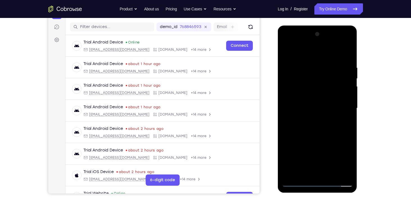
click at [318, 126] on div at bounding box center [317, 108] width 71 height 157
click at [314, 119] on div at bounding box center [317, 108] width 71 height 157
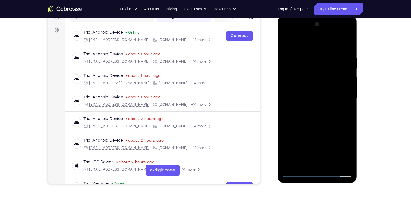
scroll to position [77, 0]
click at [309, 96] on div at bounding box center [317, 98] width 71 height 157
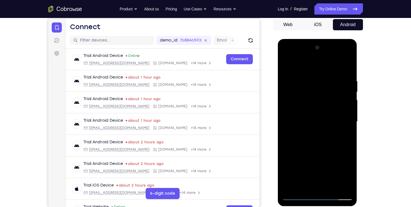
scroll to position [53, 0]
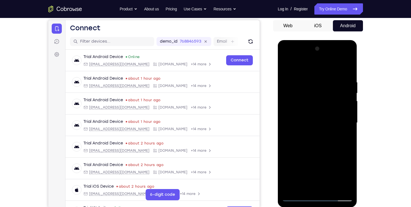
click at [341, 66] on div at bounding box center [317, 122] width 71 height 157
click at [318, 132] on div at bounding box center [317, 122] width 71 height 157
click at [310, 101] on div at bounding box center [317, 122] width 71 height 157
click at [320, 142] on div at bounding box center [317, 122] width 71 height 157
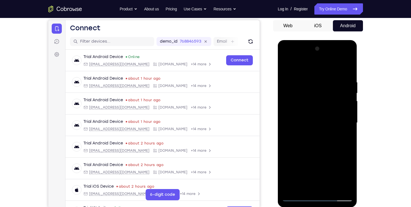
click at [320, 142] on div at bounding box center [317, 122] width 71 height 157
click at [319, 142] on div at bounding box center [317, 122] width 71 height 157
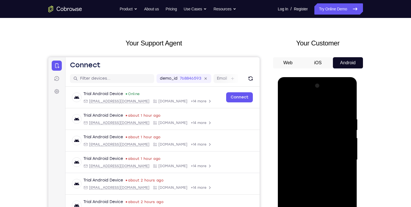
scroll to position [12, 0]
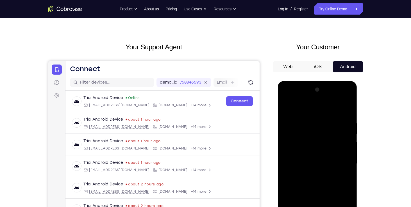
click at [317, 69] on button "iOS" at bounding box center [318, 66] width 30 height 11
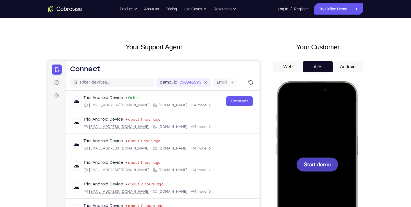
click at [320, 107] on div at bounding box center [317, 164] width 74 height 160
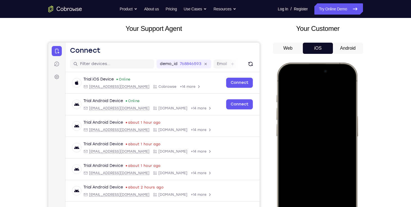
scroll to position [29, 0]
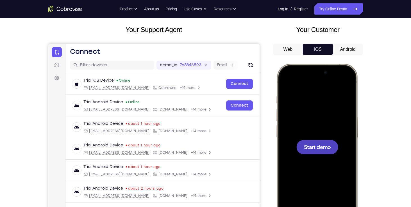
drag, startPoint x: 290, startPoint y: 70, endPoint x: 292, endPoint y: 94, distance: 23.7
click at [292, 94] on div at bounding box center [317, 147] width 74 height 160
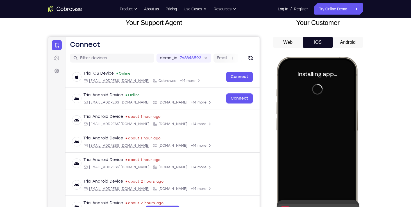
scroll to position [37, 0]
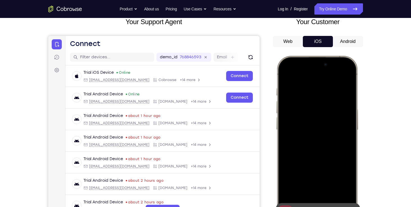
drag, startPoint x: 294, startPoint y: 61, endPoint x: 332, endPoint y: 156, distance: 102.4
click at [332, 156] on div at bounding box center [317, 139] width 74 height 160
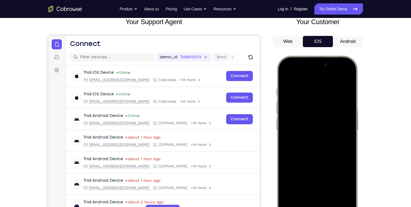
drag, startPoint x: 331, startPoint y: 127, endPoint x: 317, endPoint y: 179, distance: 53.8
click at [317, 179] on div at bounding box center [317, 139] width 74 height 160
click at [340, 75] on div at bounding box center [317, 139] width 74 height 160
click at [309, 108] on div at bounding box center [317, 139] width 74 height 160
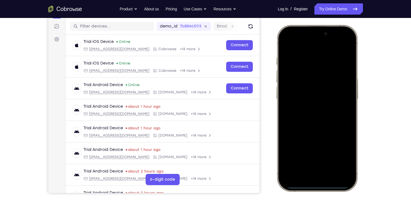
scroll to position [68, 0]
click at [303, 170] on div at bounding box center [317, 108] width 74 height 160
click at [306, 52] on div at bounding box center [317, 108] width 74 height 160
click at [310, 117] on div at bounding box center [317, 108] width 74 height 160
click at [302, 87] on div at bounding box center [317, 108] width 74 height 160
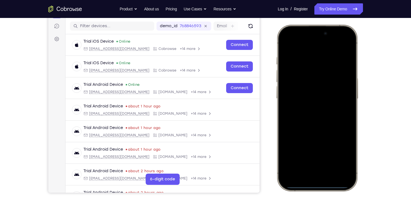
click at [301, 99] on div at bounding box center [317, 108] width 74 height 160
click at [306, 110] on div at bounding box center [317, 108] width 74 height 160
click at [307, 111] on div at bounding box center [317, 108] width 74 height 160
click at [343, 100] on div at bounding box center [317, 108] width 74 height 160
click at [305, 88] on div at bounding box center [317, 108] width 74 height 160
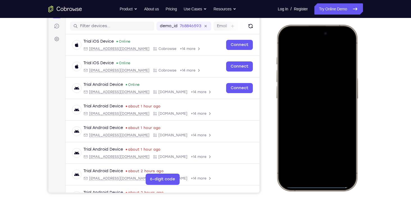
click at [306, 112] on div at bounding box center [317, 108] width 74 height 160
click at [308, 114] on div at bounding box center [317, 108] width 74 height 160
click at [314, 101] on div at bounding box center [317, 108] width 74 height 160
click at [315, 106] on div at bounding box center [317, 108] width 74 height 160
click at [316, 111] on div at bounding box center [317, 108] width 74 height 160
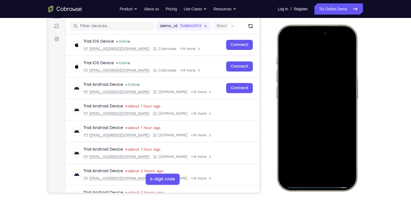
click at [316, 111] on div at bounding box center [317, 108] width 74 height 160
click at [321, 112] on div at bounding box center [317, 108] width 74 height 160
click at [300, 108] on div at bounding box center [317, 108] width 74 height 160
click at [322, 113] on div at bounding box center [317, 108] width 74 height 160
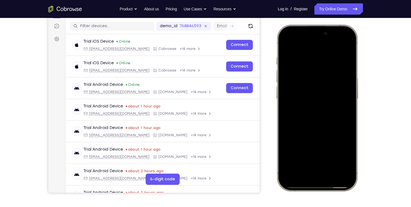
click at [45, 28] on div "Your Support Agent Your Customer Web iOS Android Next Steps We’d be happy to gi…" at bounding box center [205, 135] width 359 height 370
